Goal: Consume media (video, audio): Consume media (video, audio)

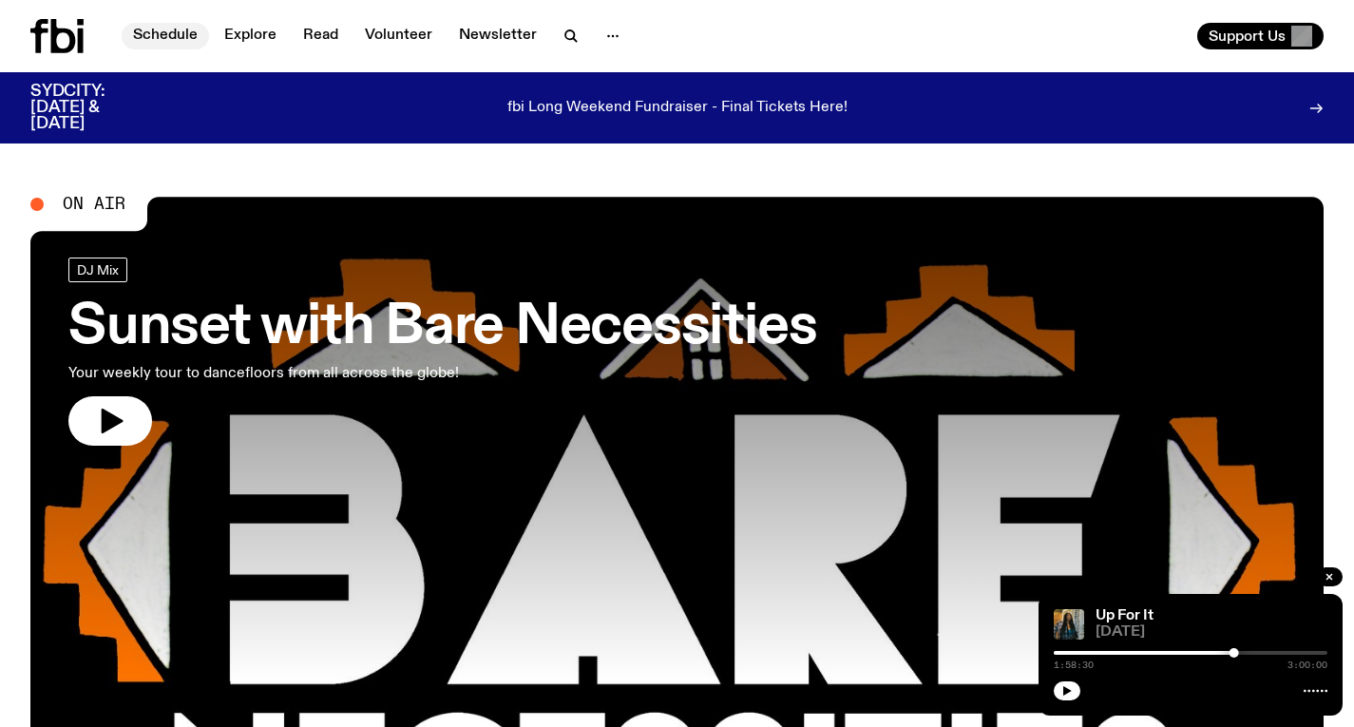
click at [176, 28] on link "Schedule" at bounding box center [165, 36] width 87 height 27
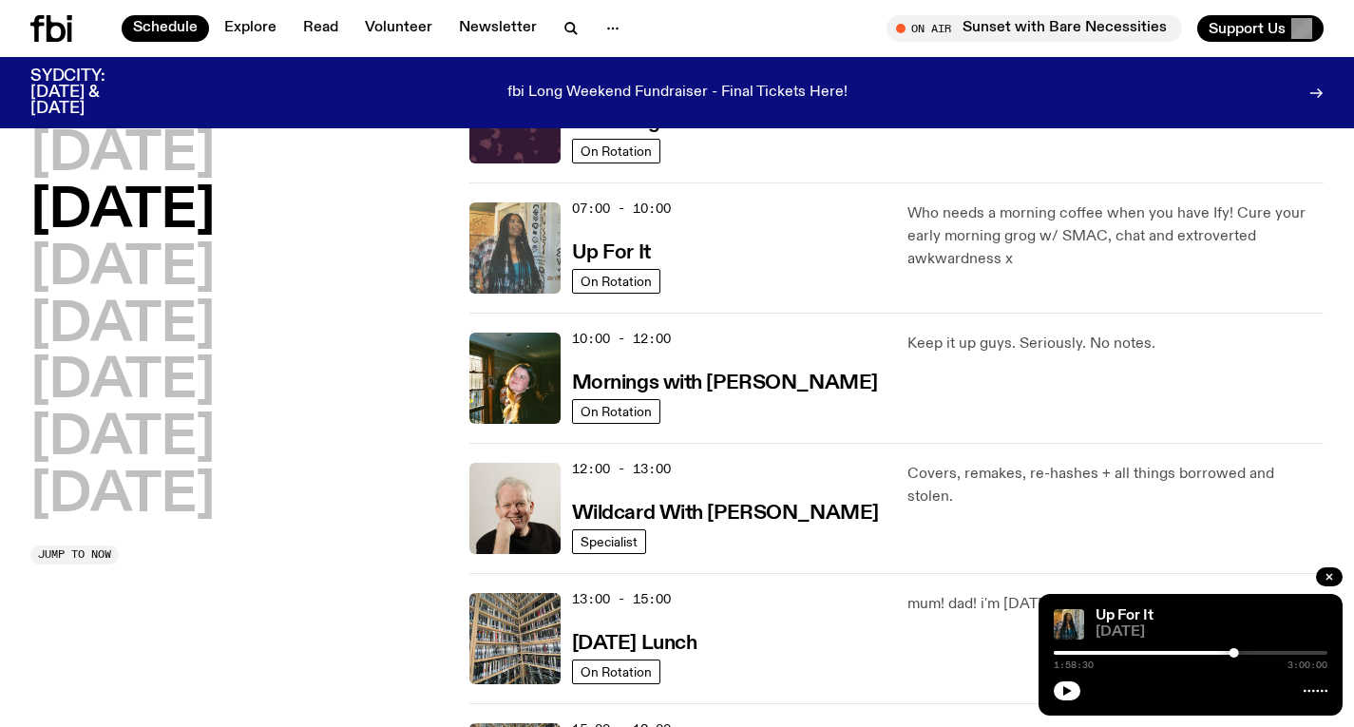
scroll to position [140, 0]
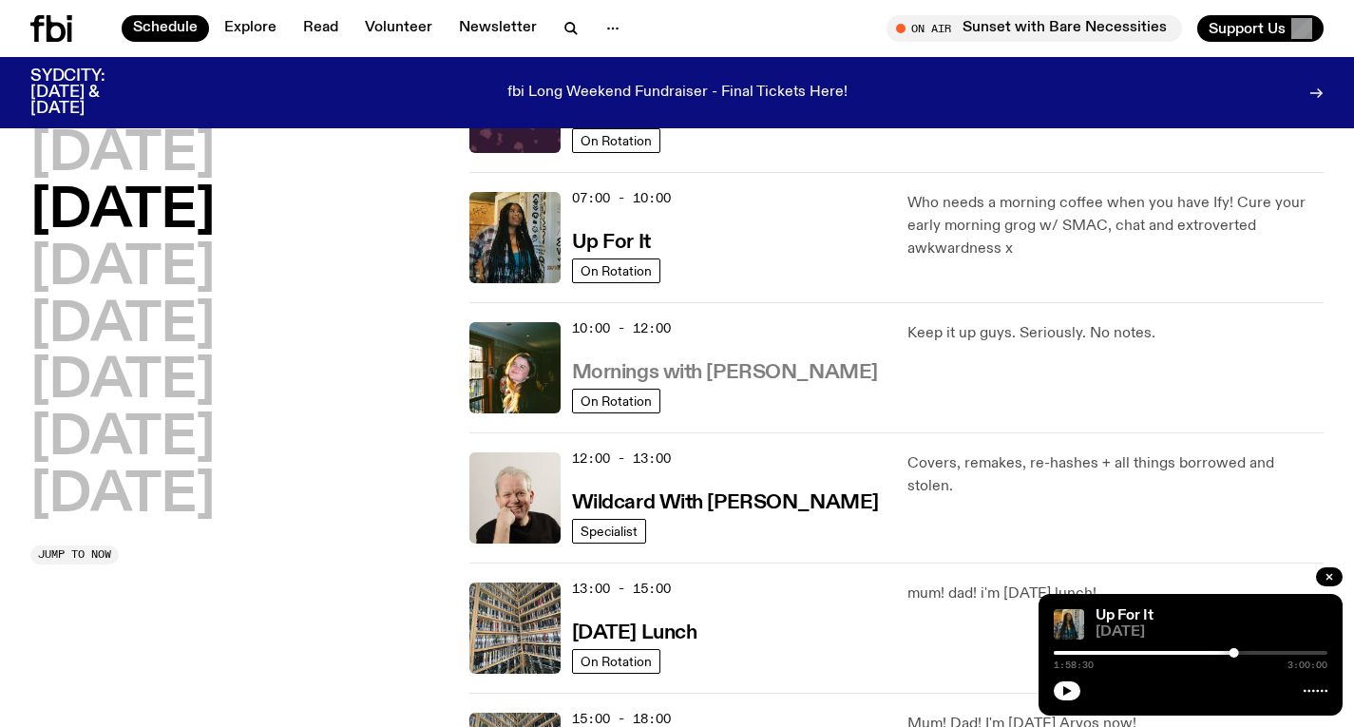
click at [700, 371] on h3 "Mornings with [PERSON_NAME]" at bounding box center [725, 373] width 306 height 20
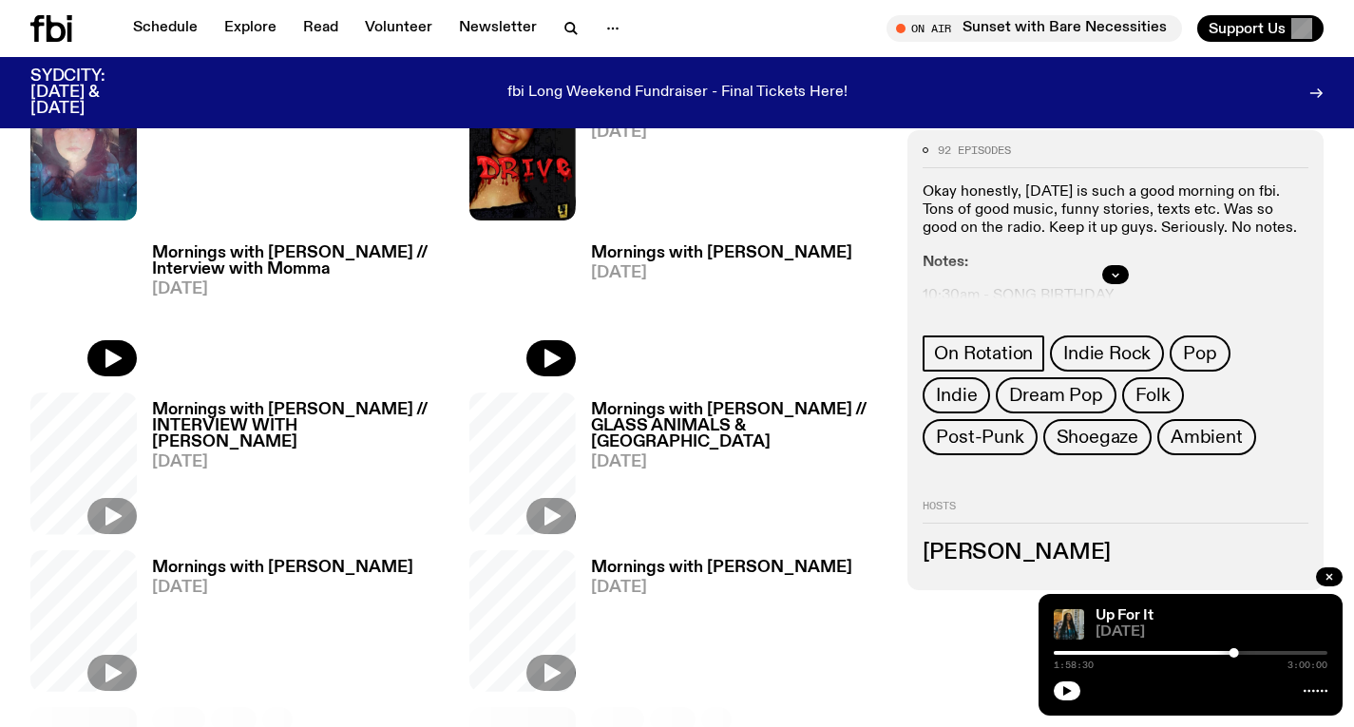
scroll to position [625, 0]
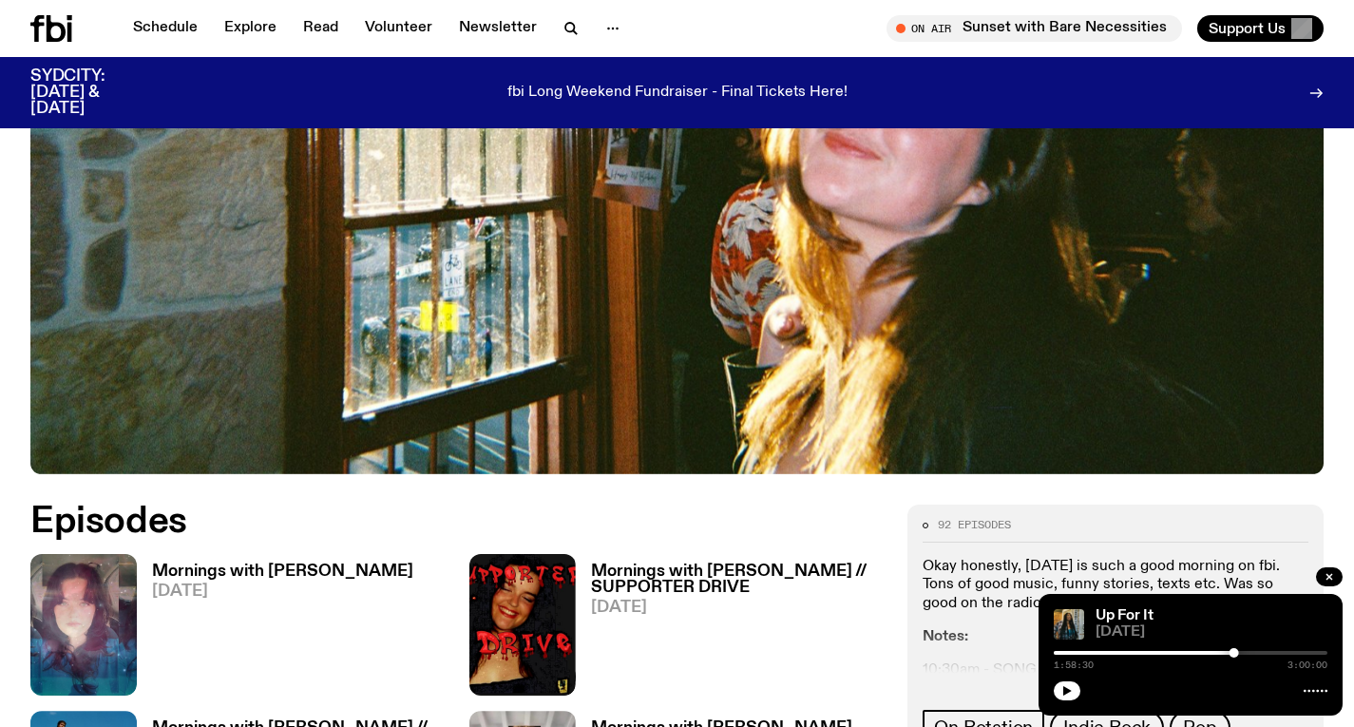
click at [276, 563] on h3 "Mornings with [PERSON_NAME]" at bounding box center [282, 571] width 261 height 16
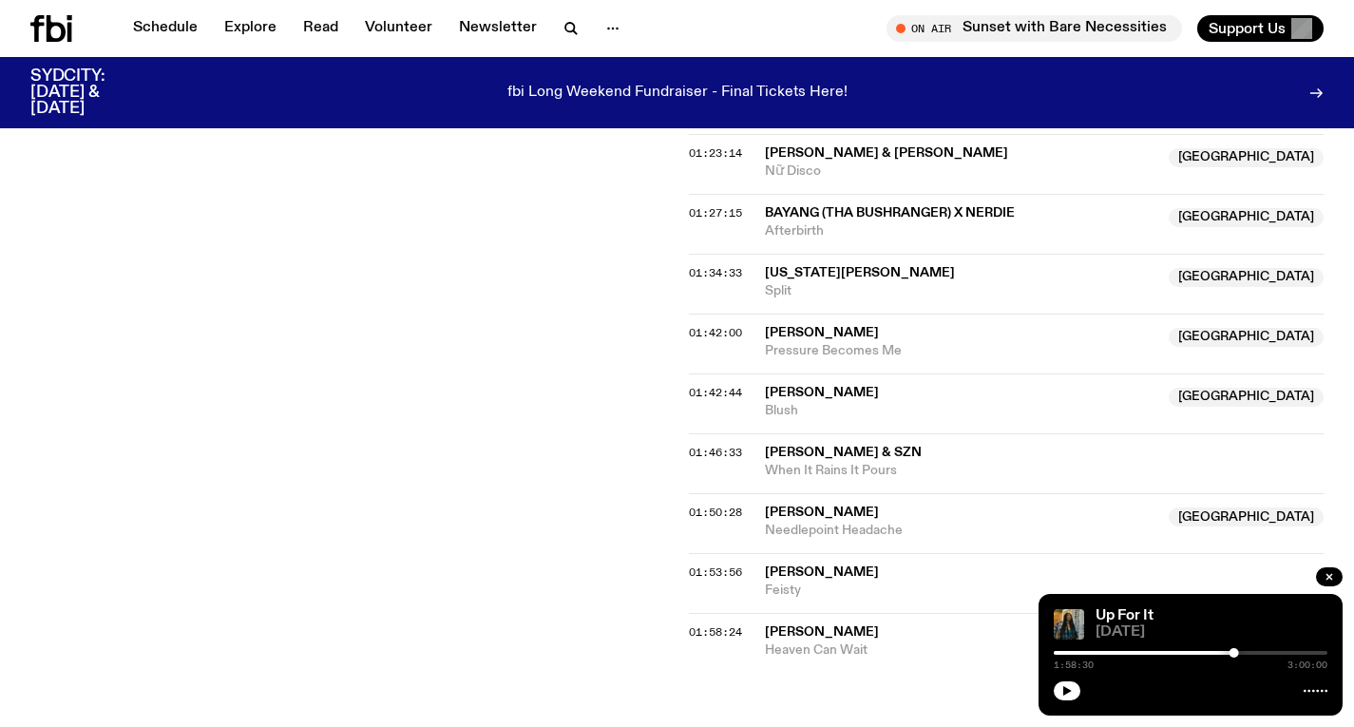
scroll to position [2143, 0]
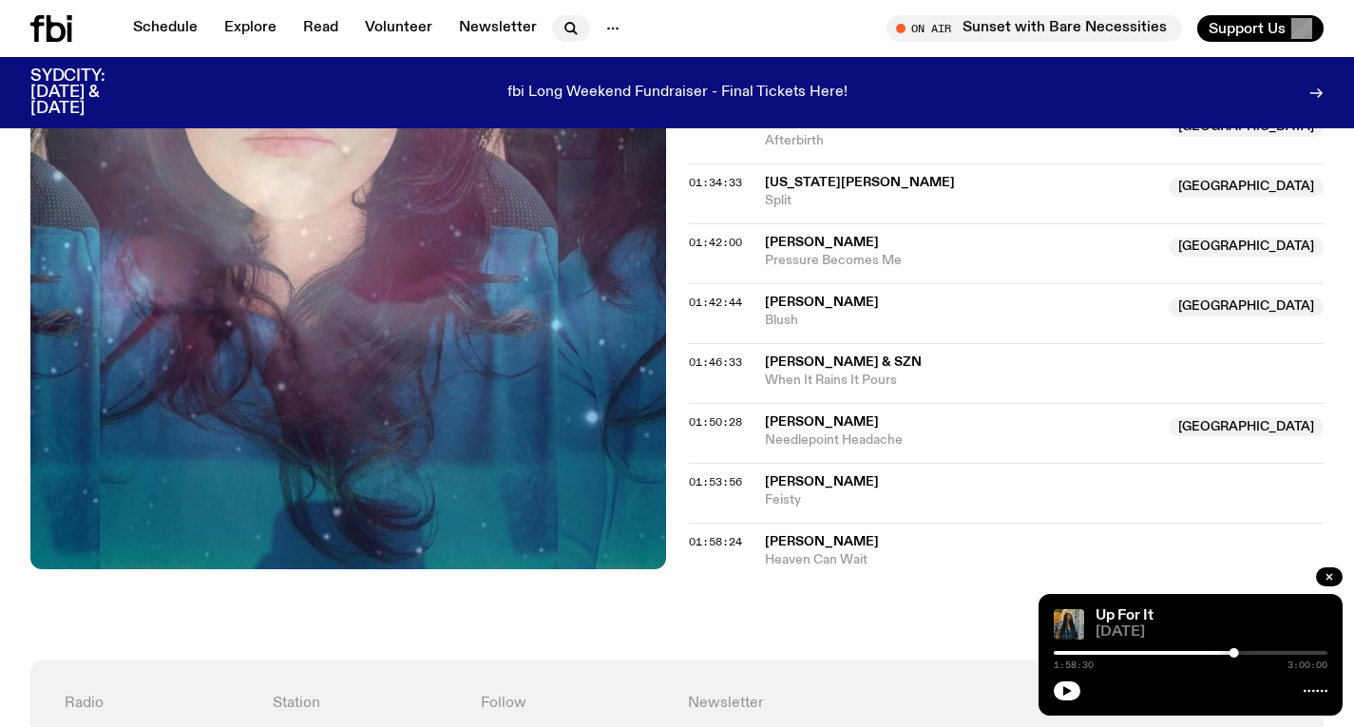
click at [560, 21] on icon "button" at bounding box center [571, 28] width 23 height 23
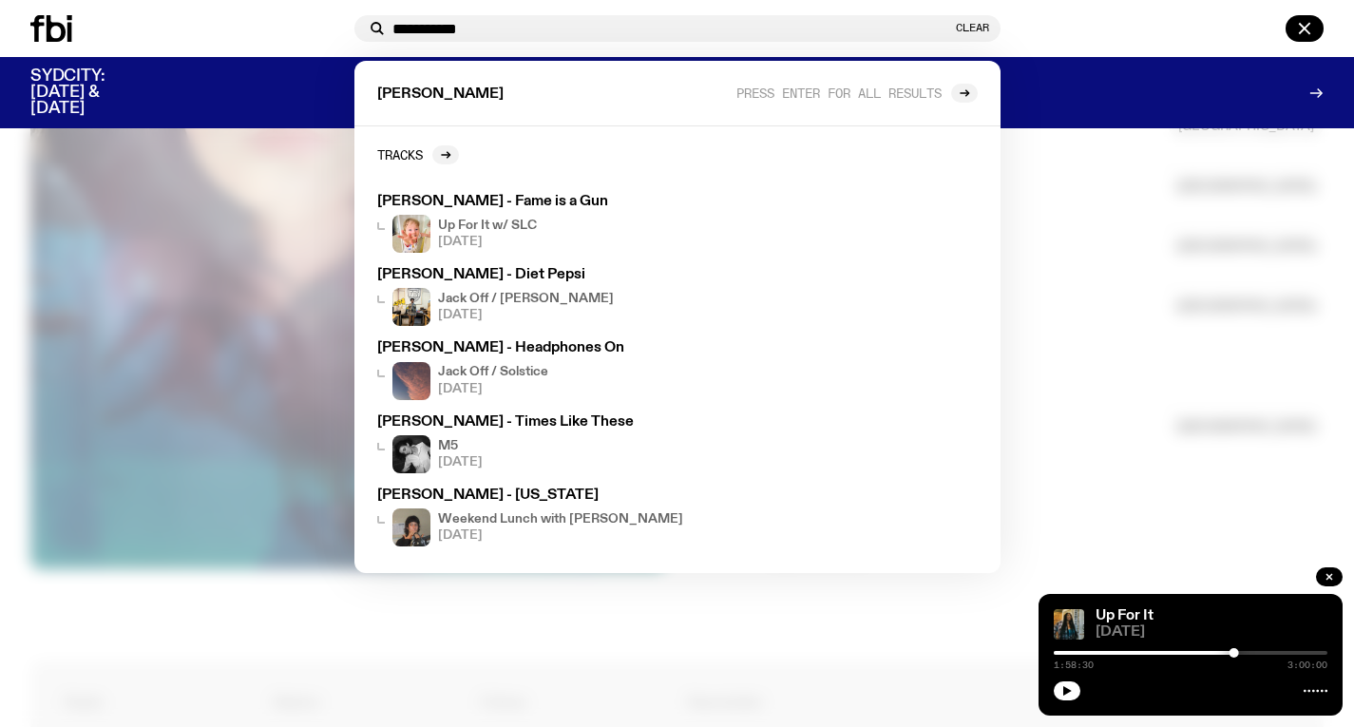
type input "**********"
click at [174, 231] on div at bounding box center [677, 363] width 1354 height 727
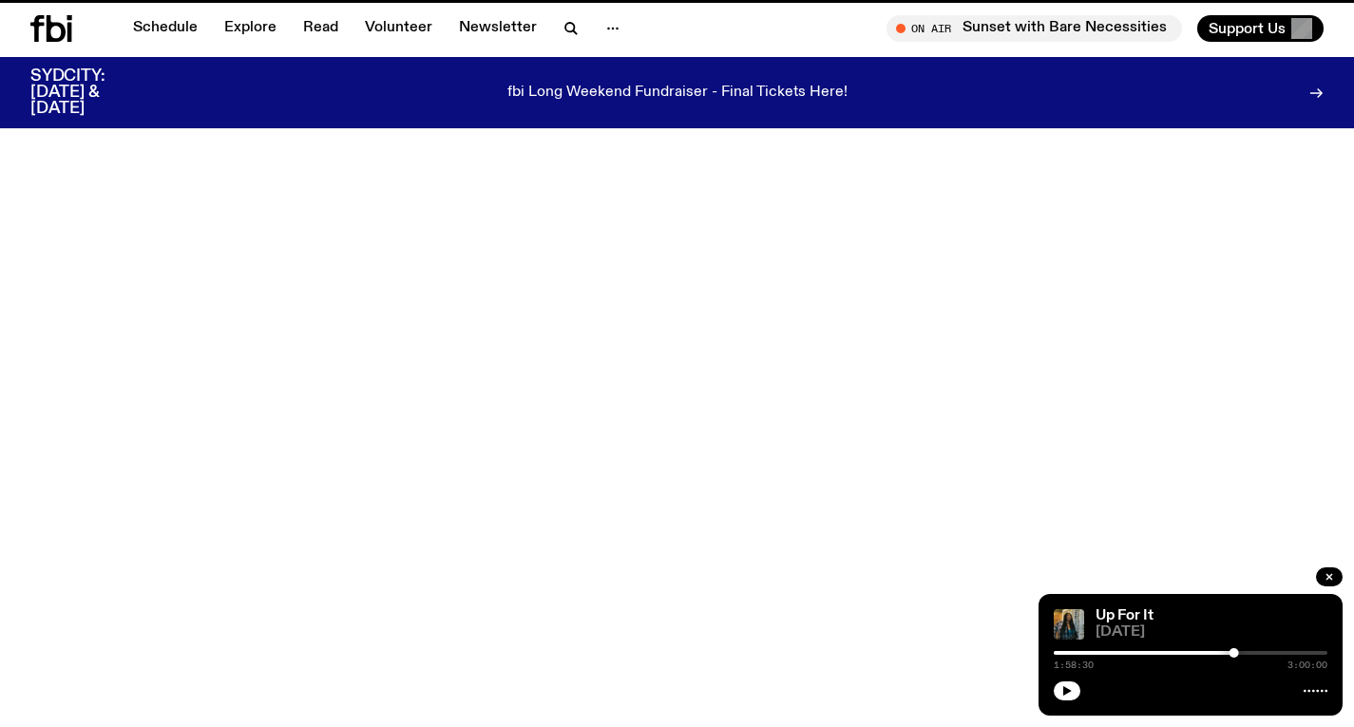
scroll to position [625, 0]
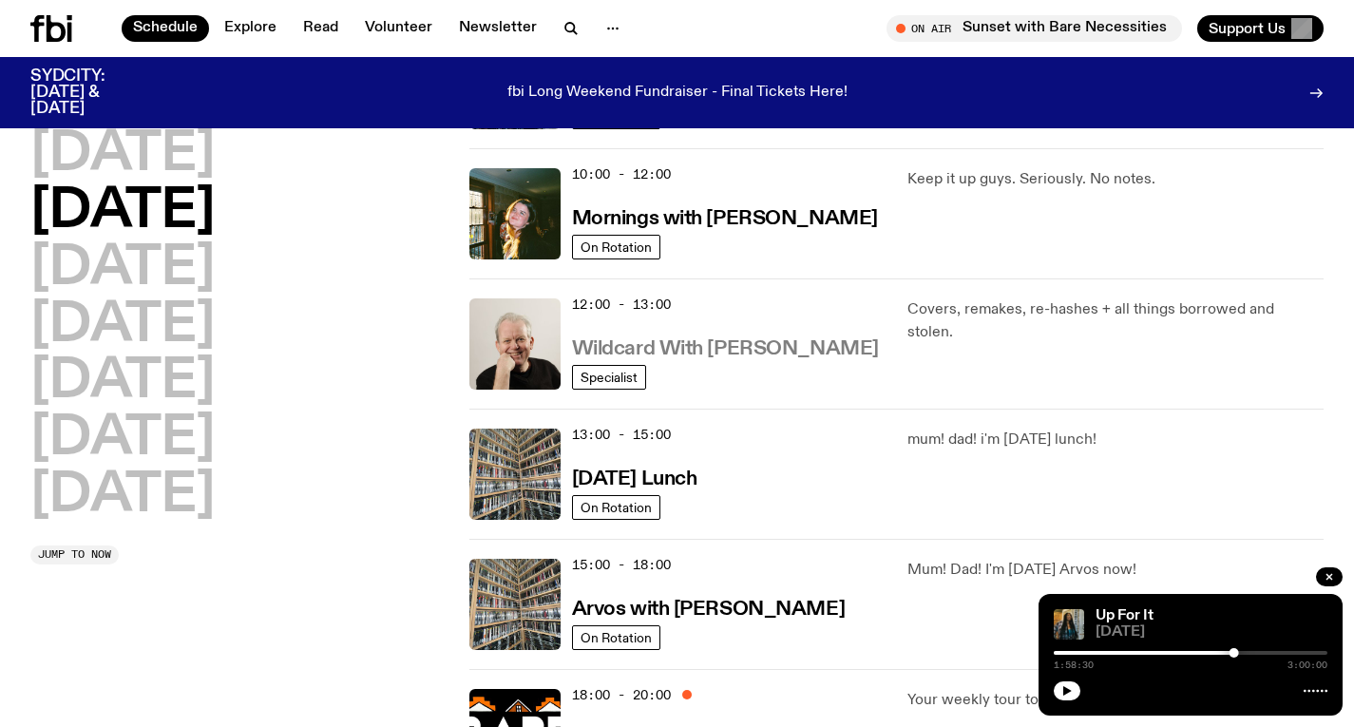
scroll to position [303, 0]
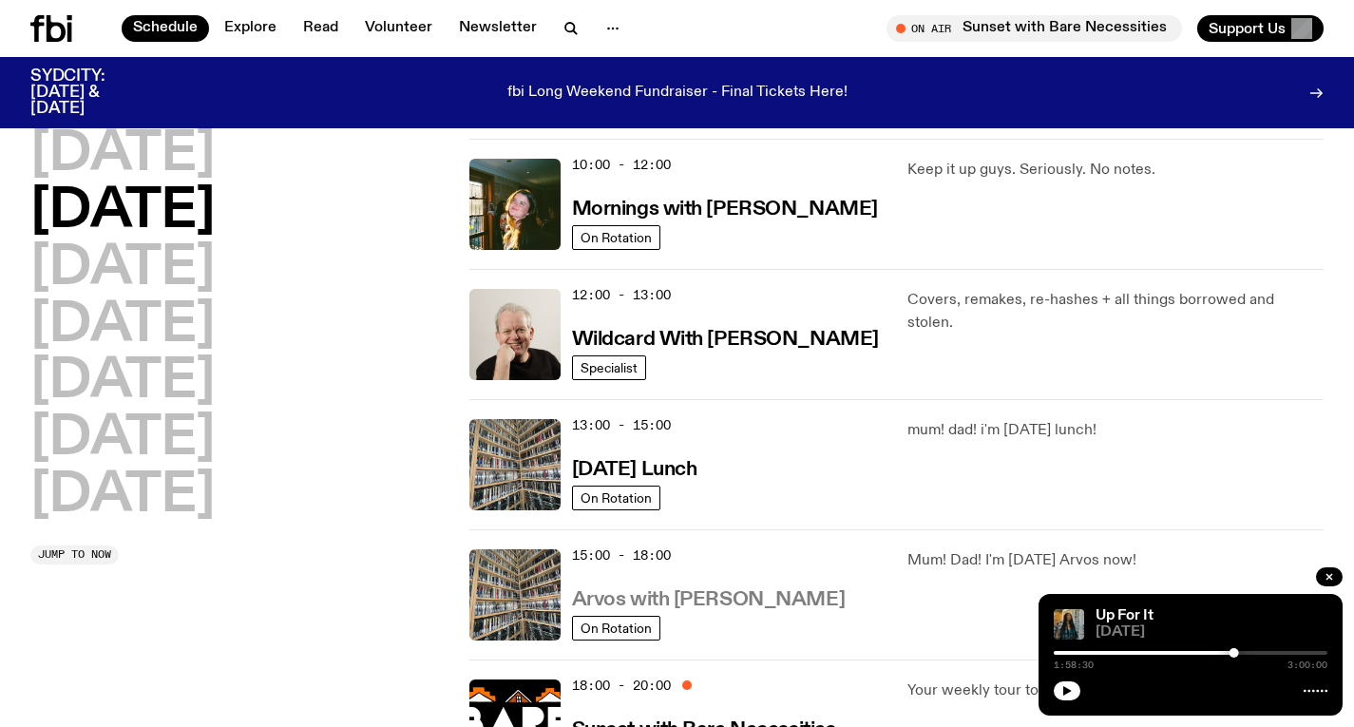
click at [749, 610] on h3 "Arvos with [PERSON_NAME]" at bounding box center [708, 600] width 273 height 20
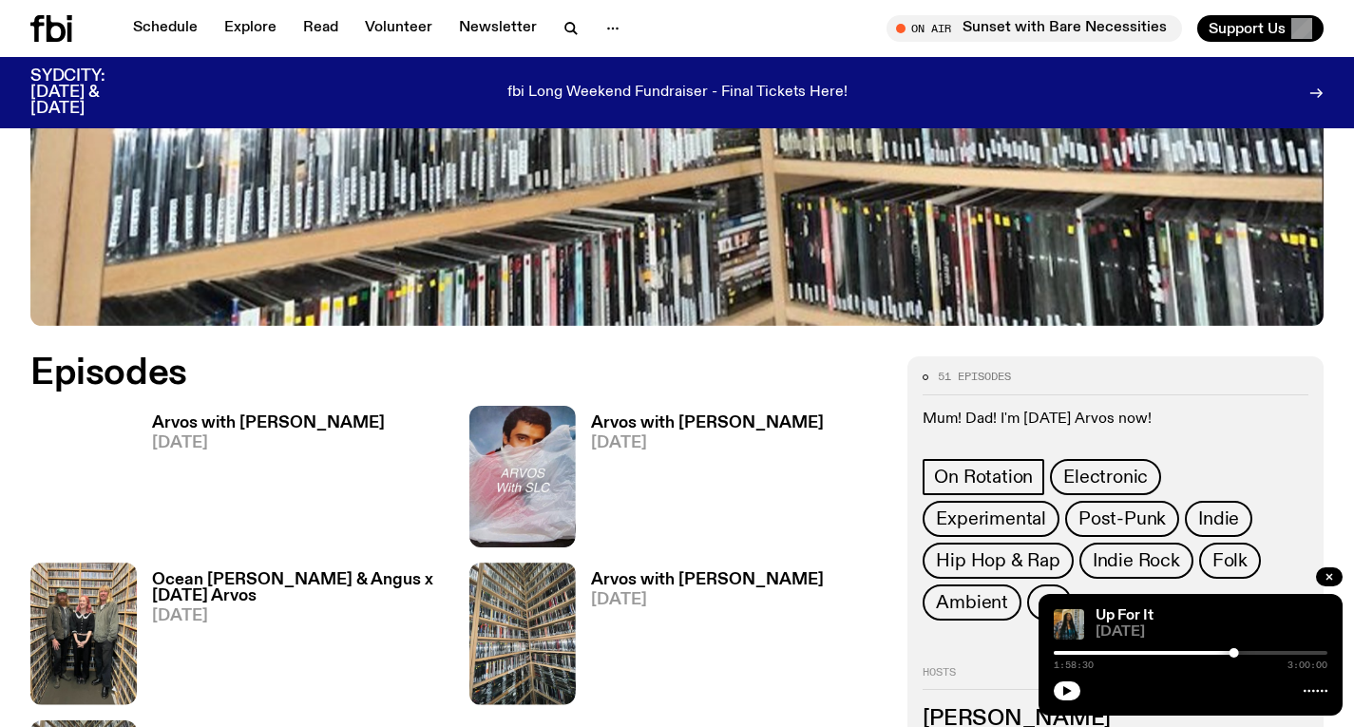
scroll to position [644, 0]
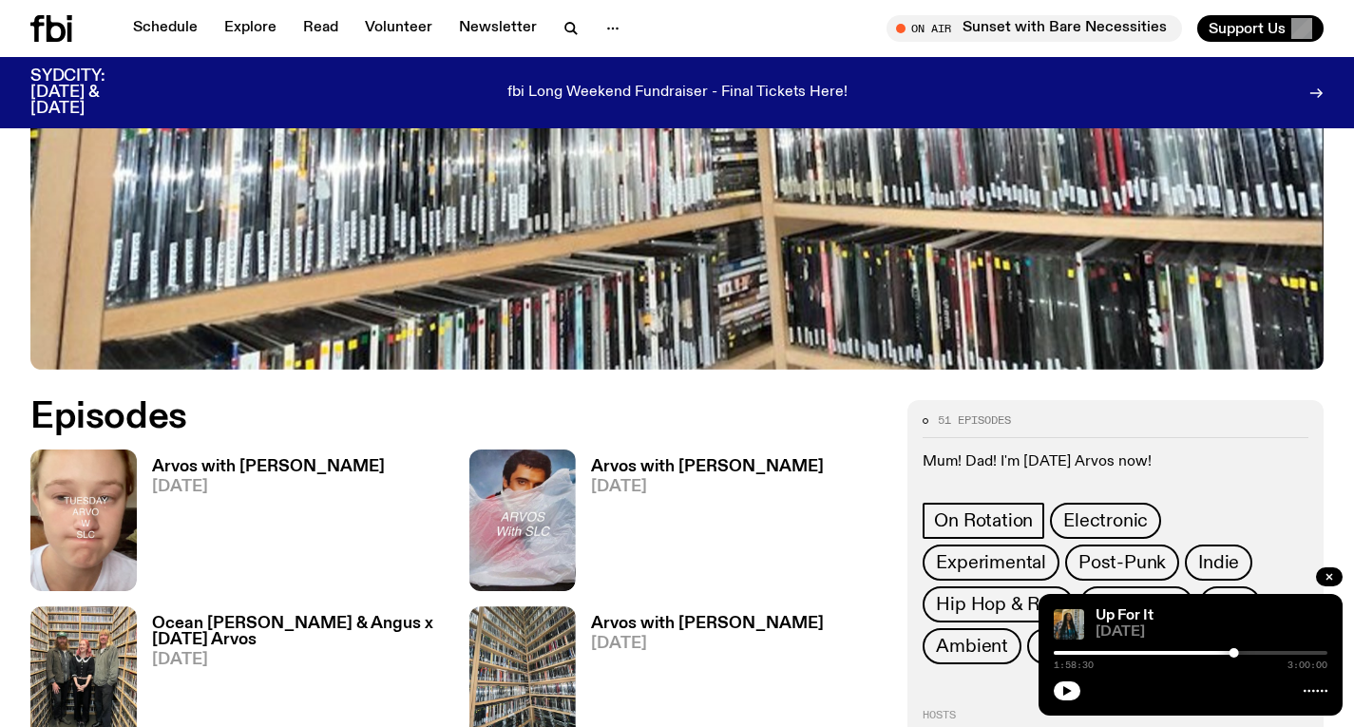
click at [327, 474] on h3 "Arvos with [PERSON_NAME]" at bounding box center [268, 467] width 233 height 16
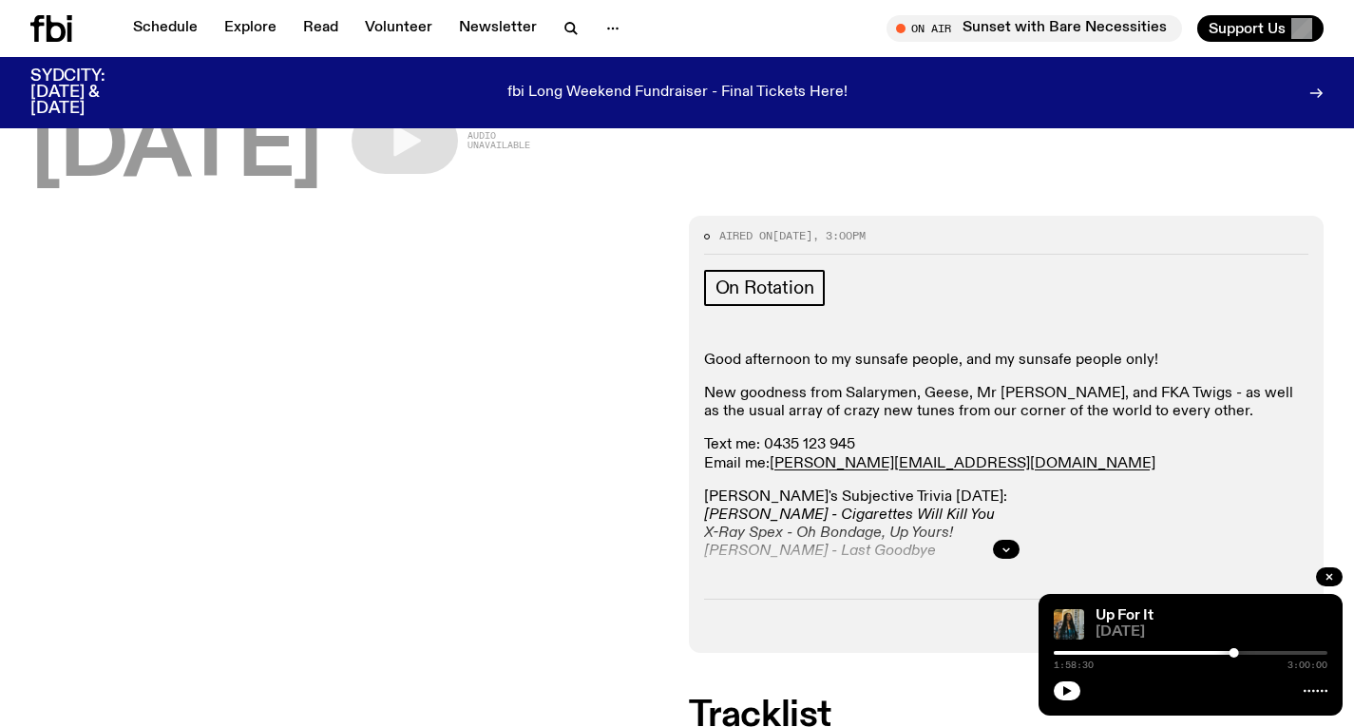
scroll to position [169, 0]
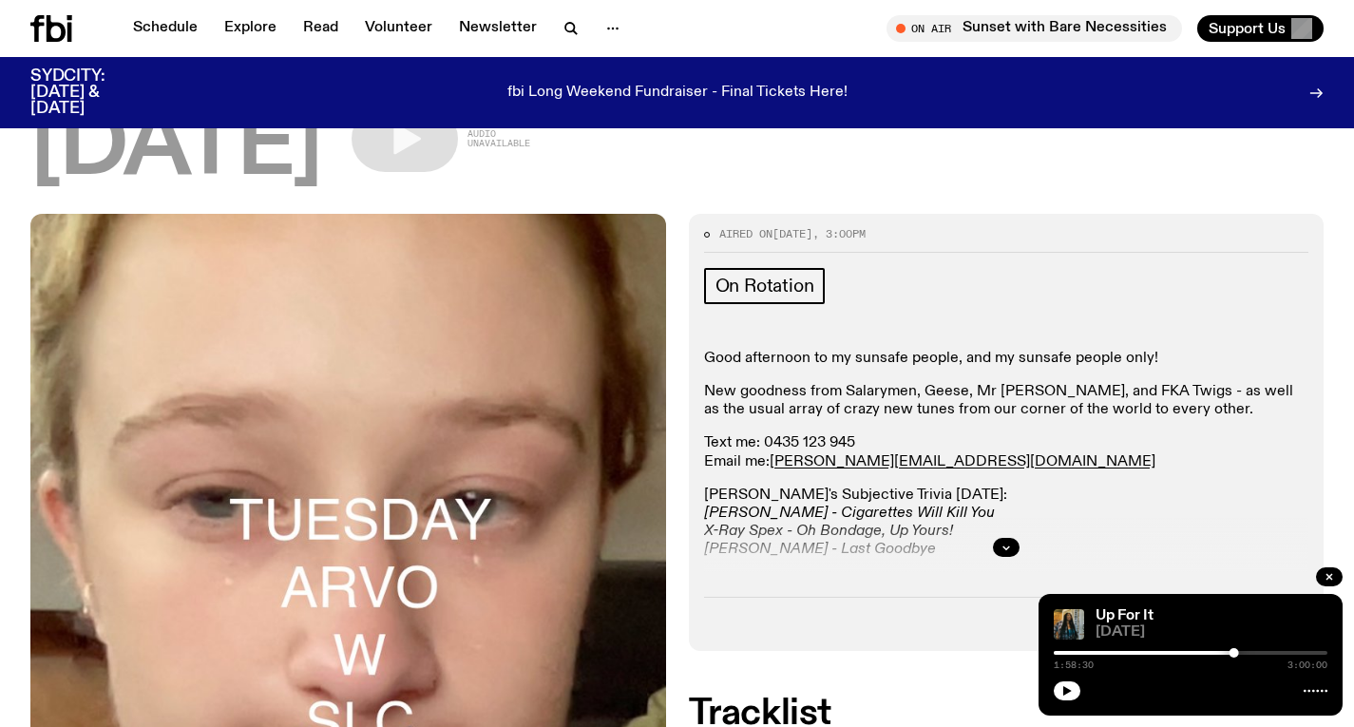
click at [953, 524] on div at bounding box center [1006, 547] width 605 height 61
click at [989, 546] on div at bounding box center [1006, 547] width 605 height 61
click at [1001, 546] on icon "button" at bounding box center [1005, 547] width 11 height 11
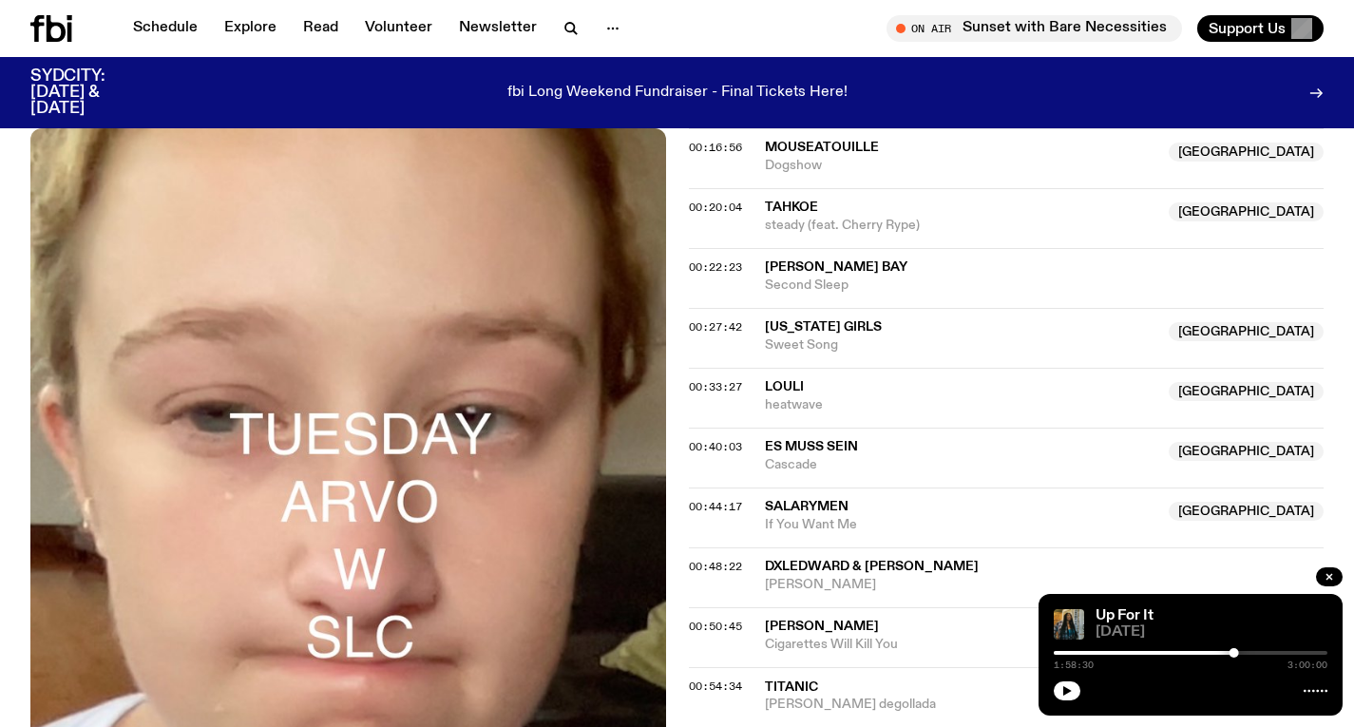
scroll to position [1053, 0]
